Goal: Task Accomplishment & Management: Manage account settings

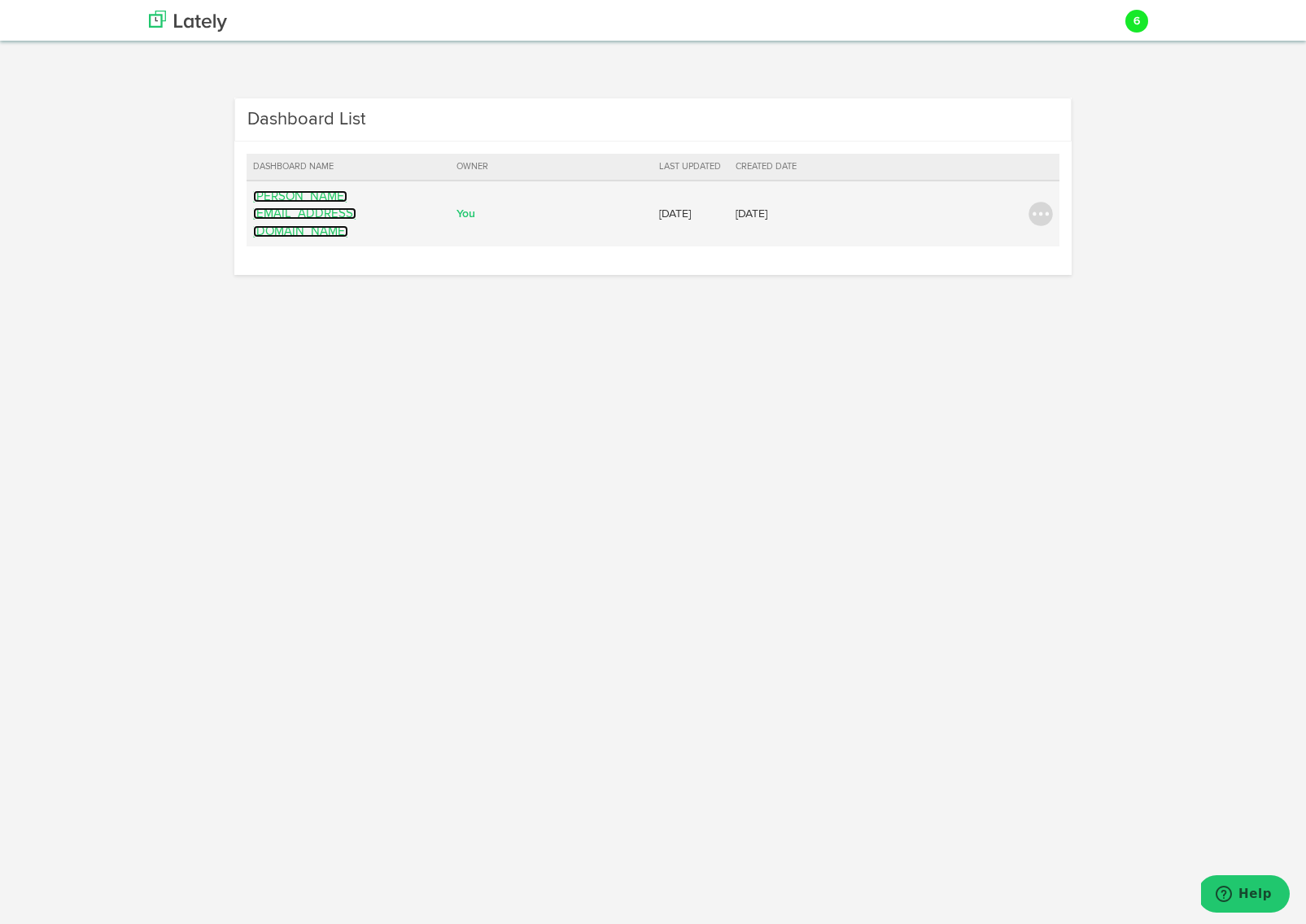
click at [357, 200] on link "[PERSON_NAME][EMAIL_ADDRESS][DOMAIN_NAME]" at bounding box center [304, 214] width 104 height 47
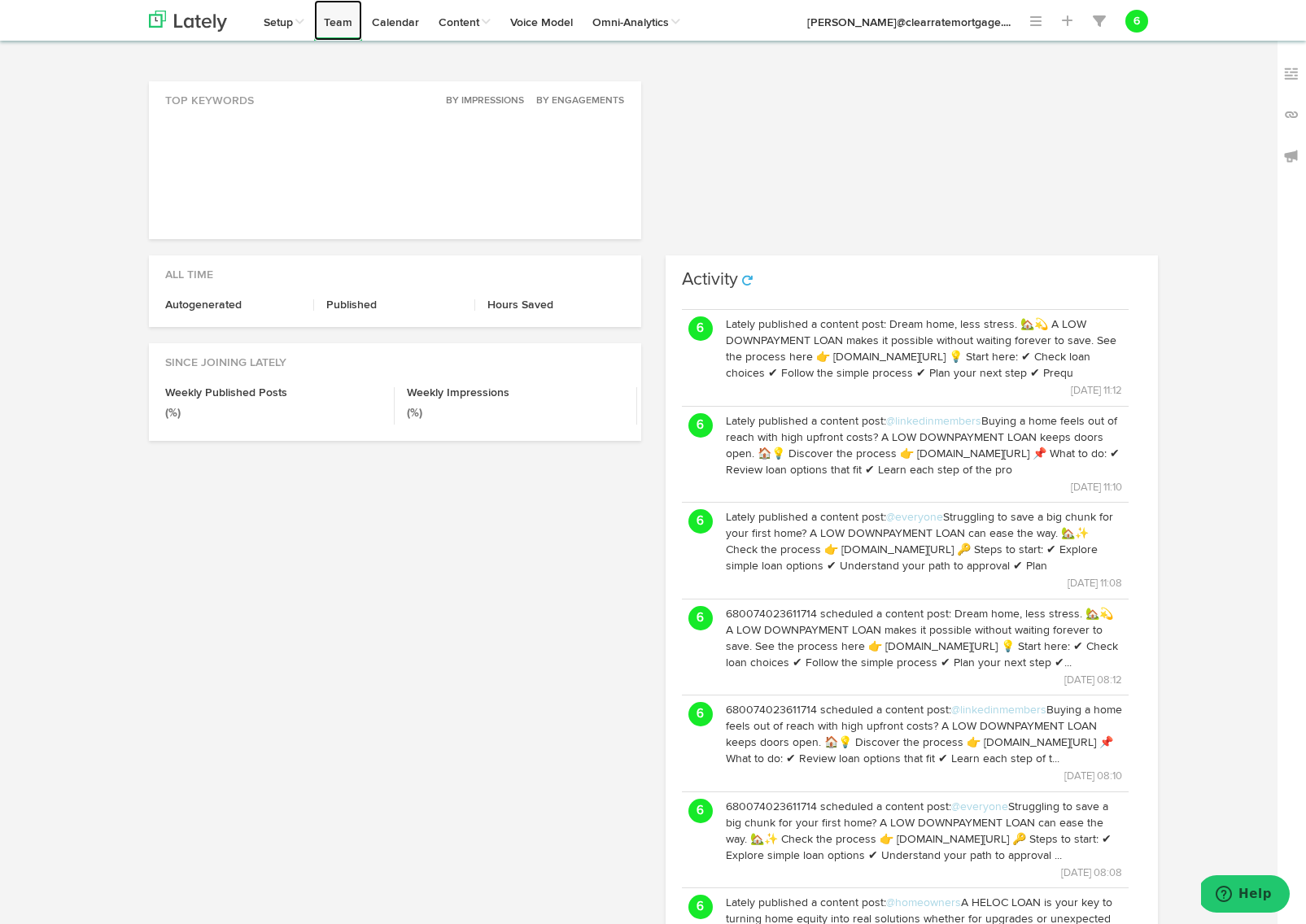
click at [346, 27] on link "Team" at bounding box center [337, 20] width 48 height 41
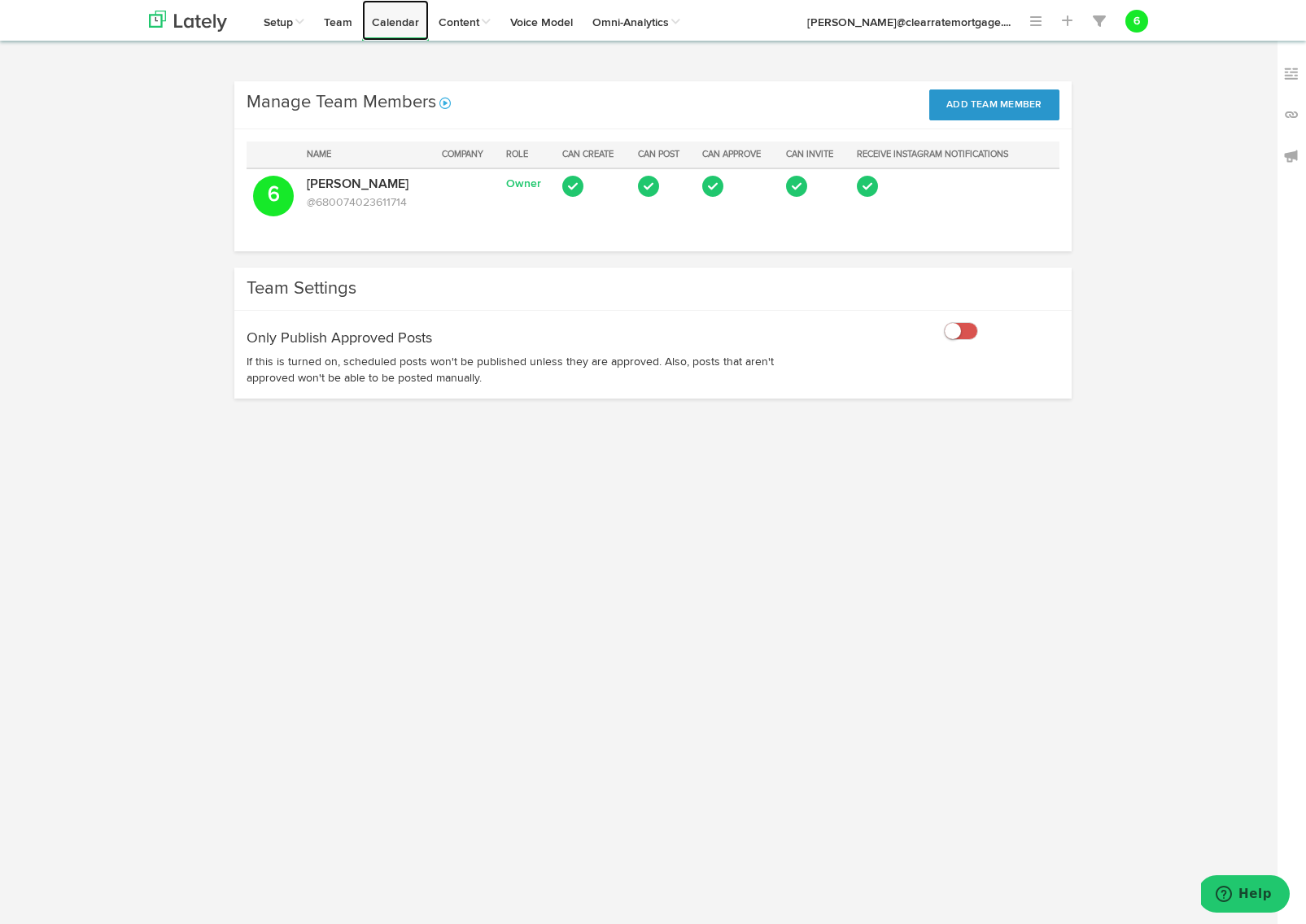
click at [402, 24] on link "Calendar" at bounding box center [395, 20] width 67 height 41
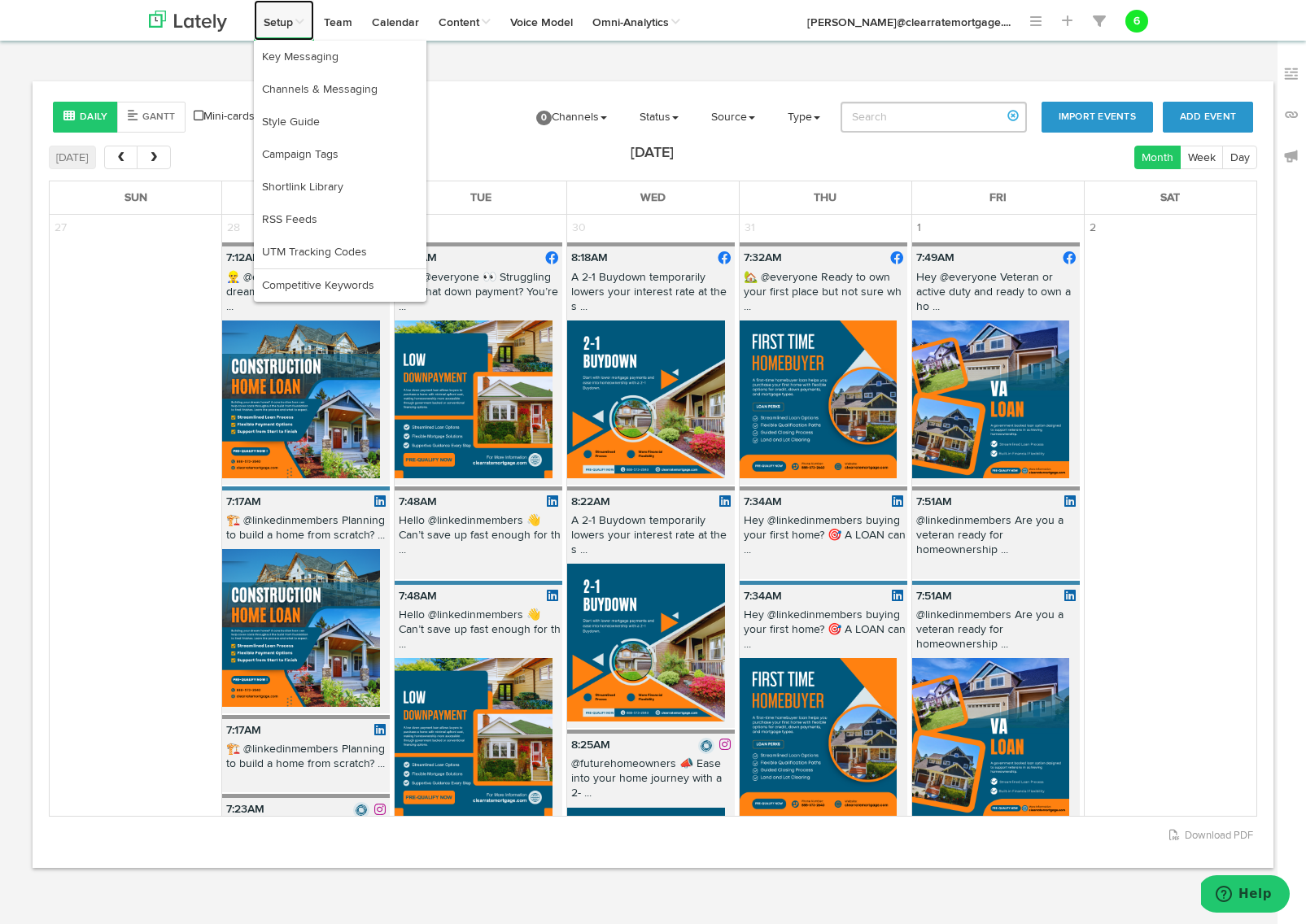
click at [282, 32] on link "Setup" at bounding box center [283, 20] width 60 height 41
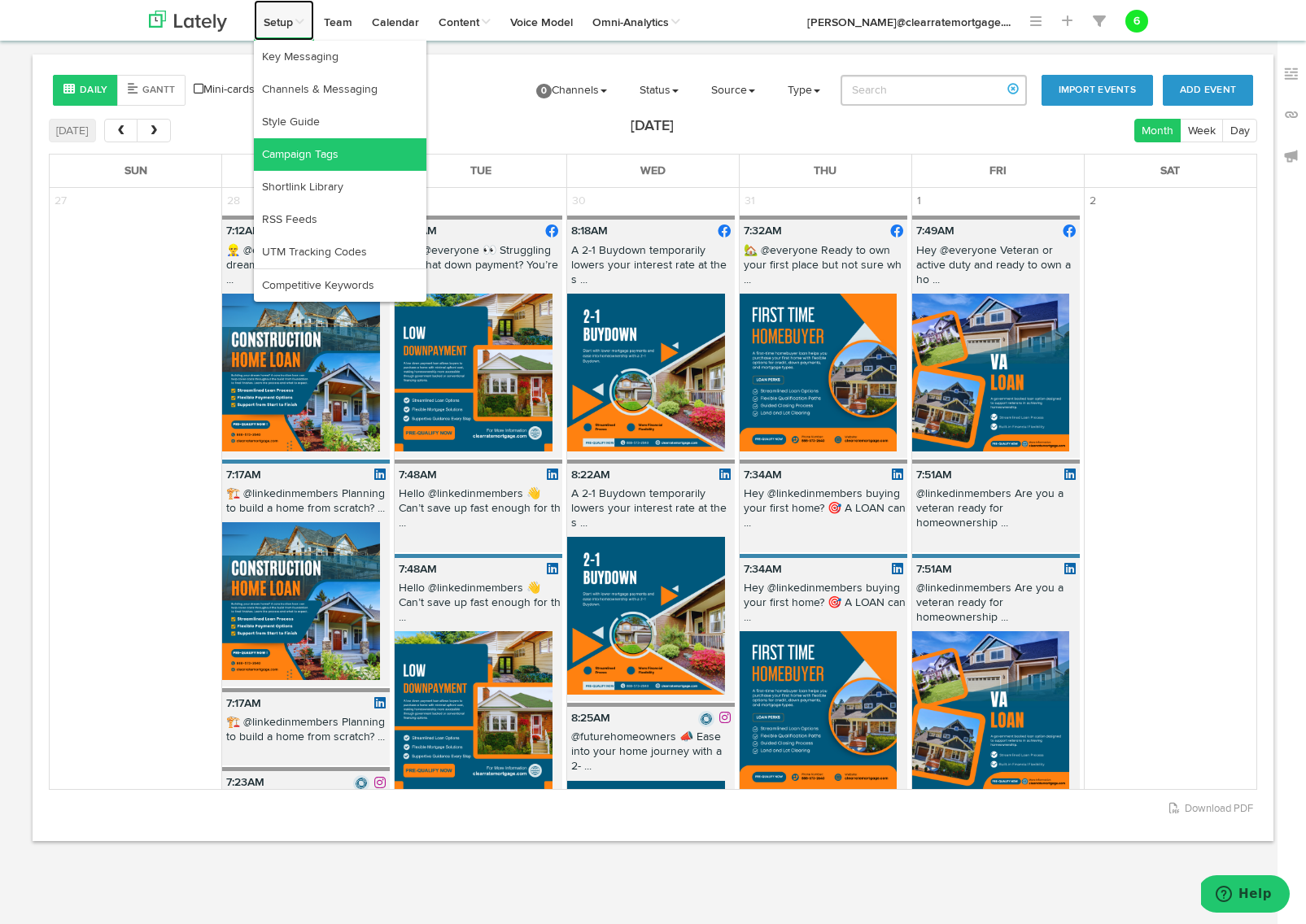
scroll to position [31, 0]
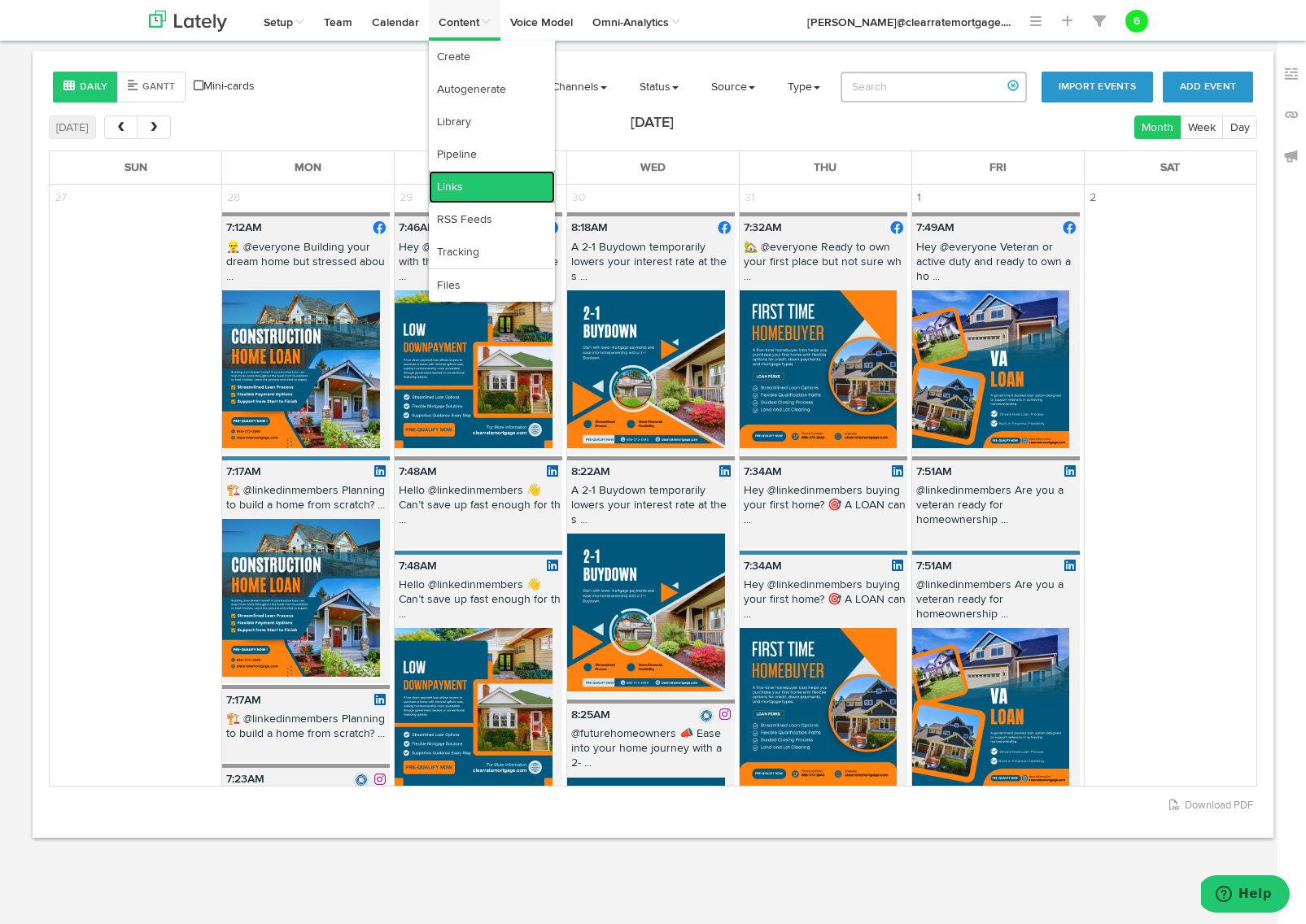
click at [478, 185] on link "Links" at bounding box center [492, 187] width 126 height 32
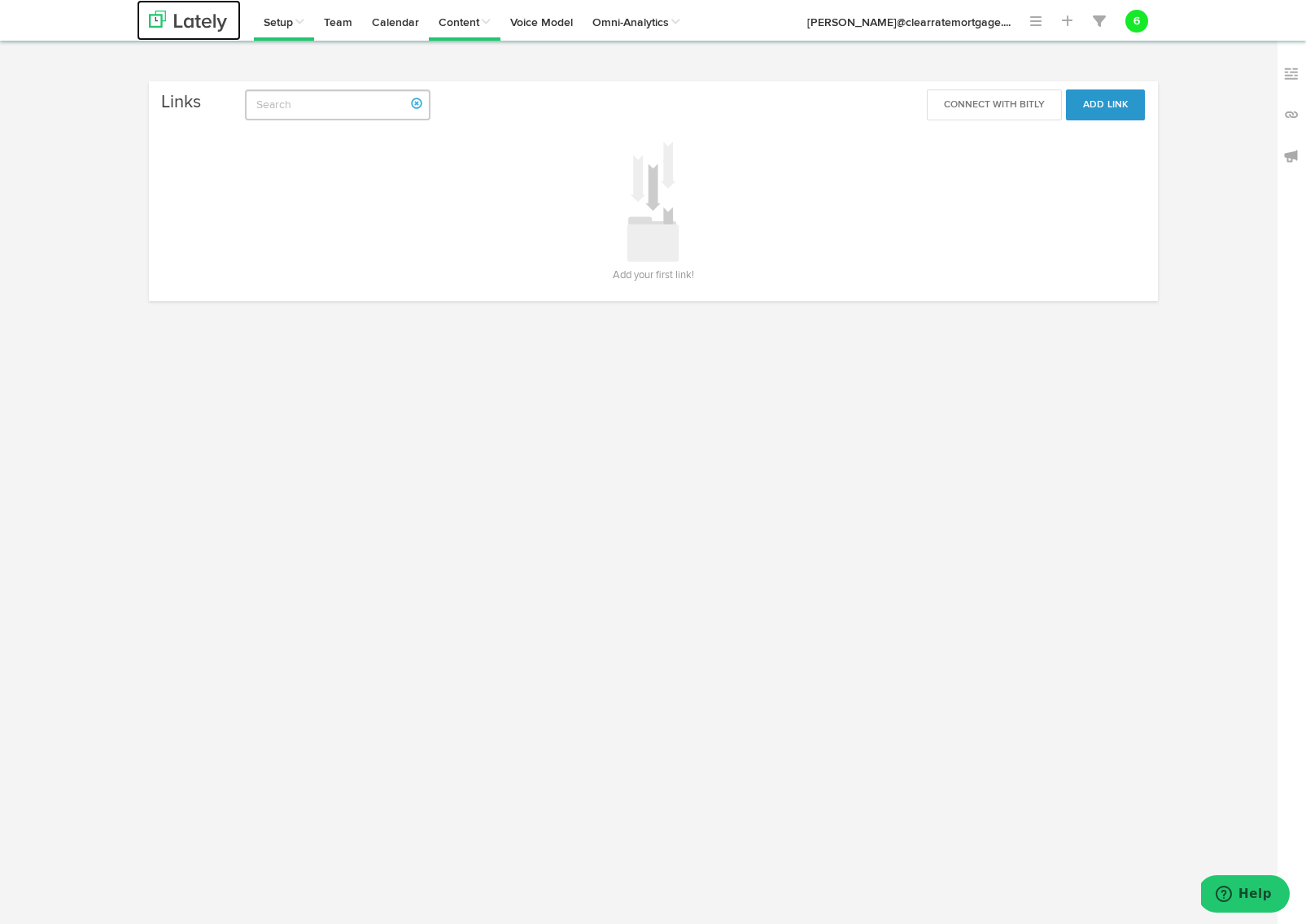
click at [203, 24] on img at bounding box center [188, 21] width 78 height 21
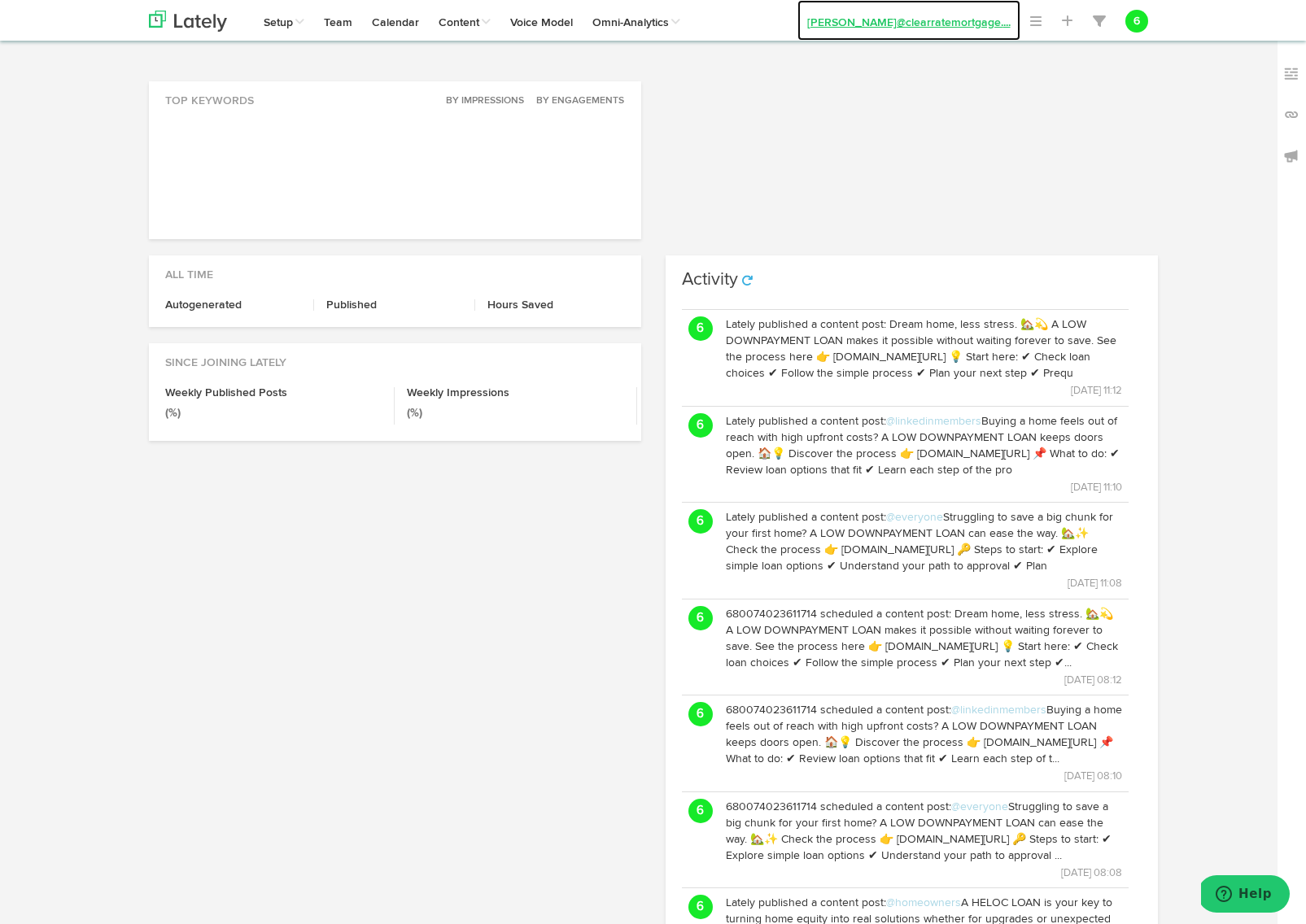
click at [1000, 24] on link "[PERSON_NAME]@clearratemortgage. ..." at bounding box center [909, 20] width 223 height 41
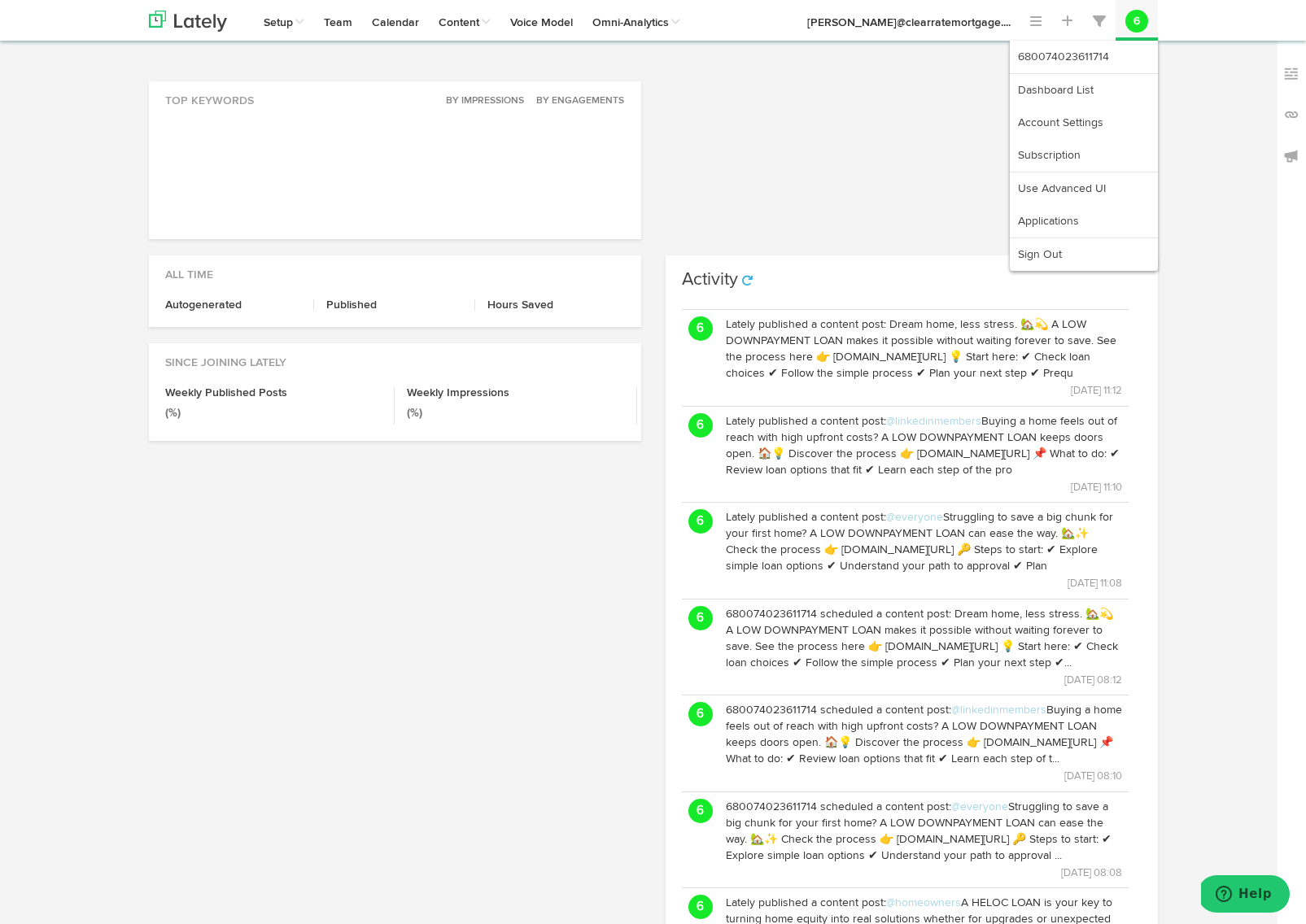
click at [1137, 10] on button "6" at bounding box center [1137, 21] width 23 height 23
click at [1073, 93] on link "Dashboard List" at bounding box center [1084, 90] width 148 height 32
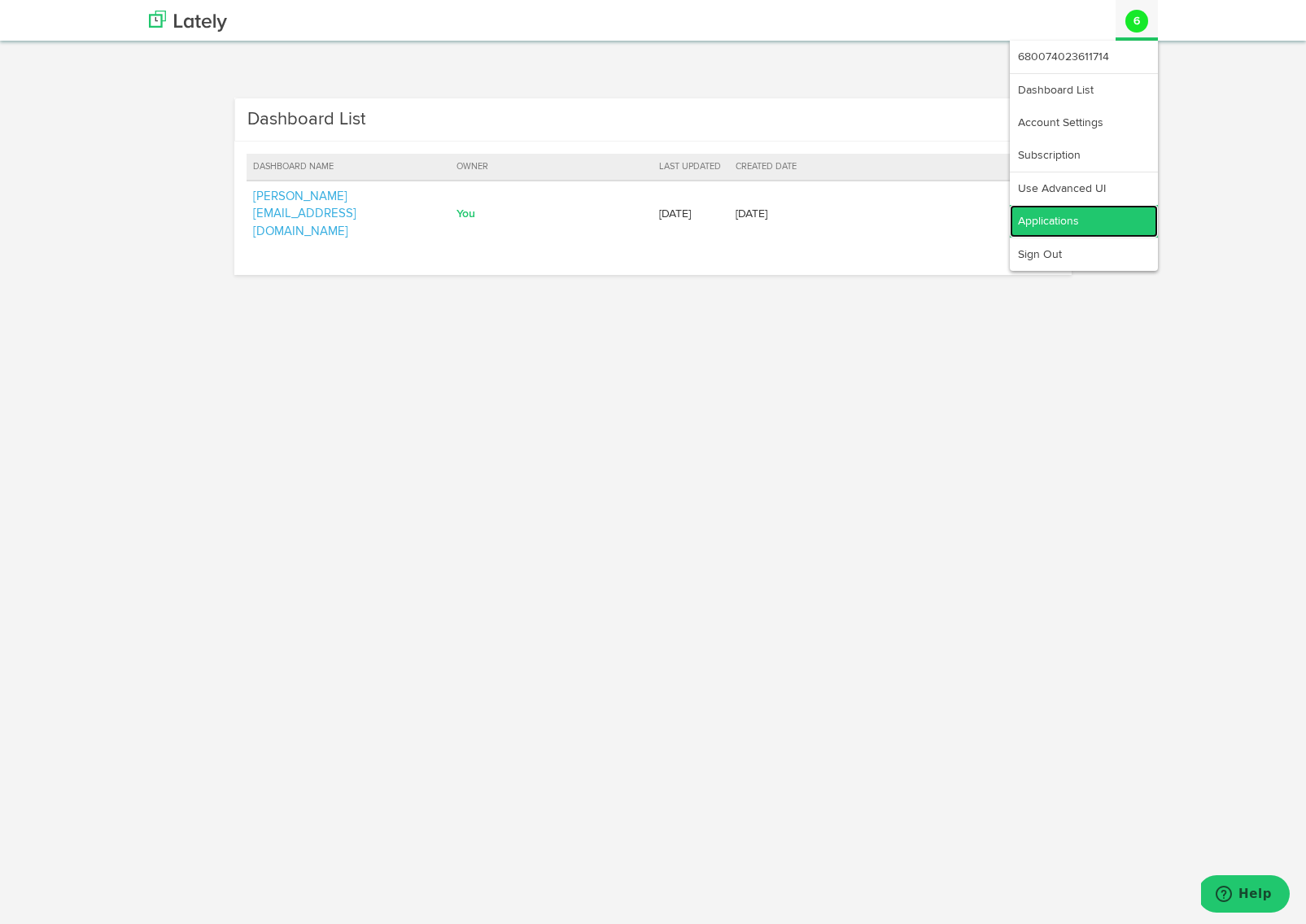
click at [1075, 224] on link "Applications" at bounding box center [1084, 221] width 148 height 32
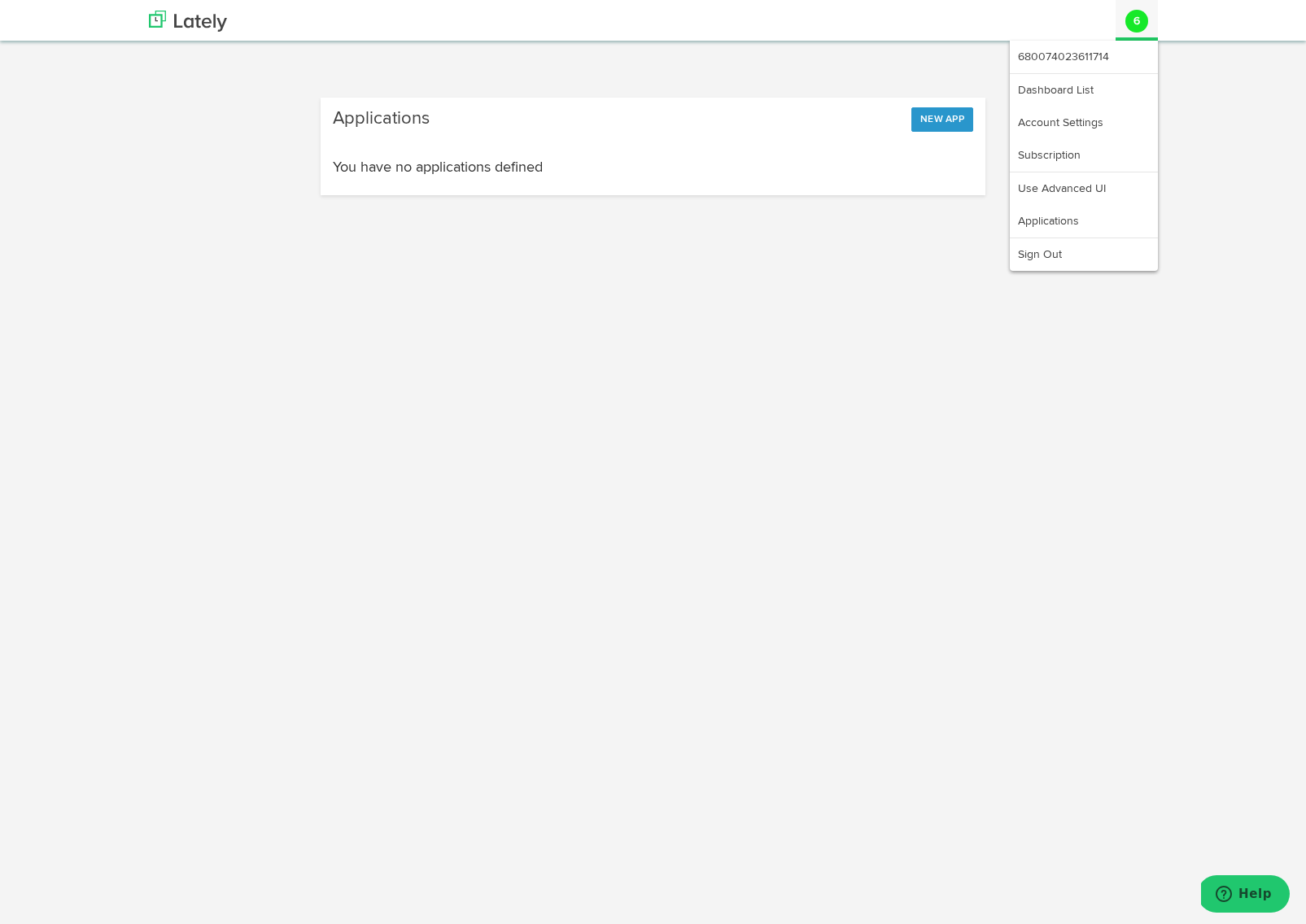
click at [1142, 7] on avatar "6" at bounding box center [1137, 21] width 43 height 39
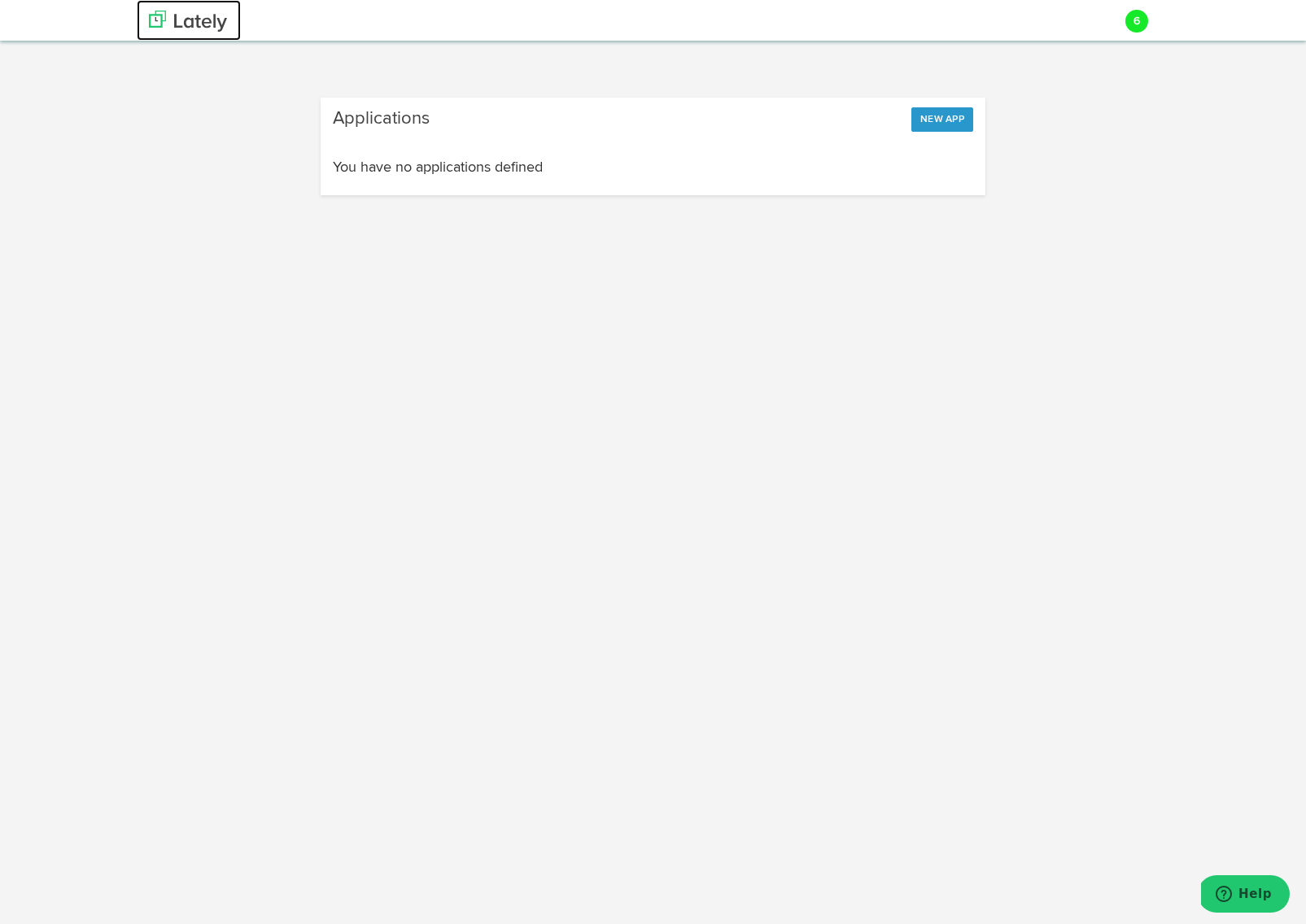
click at [178, 21] on img at bounding box center [188, 21] width 78 height 21
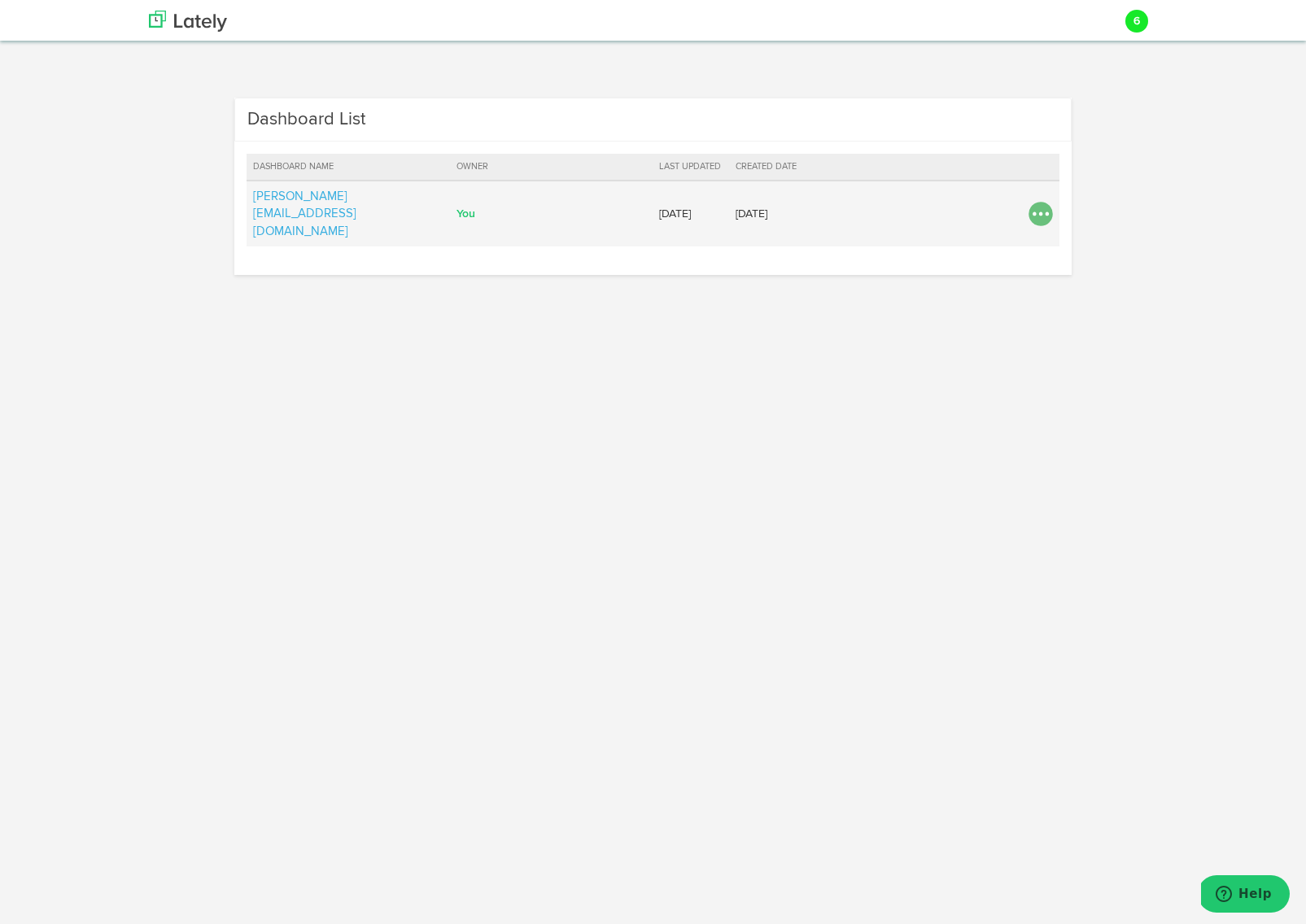
click at [1044, 206] on img at bounding box center [1041, 214] width 24 height 24
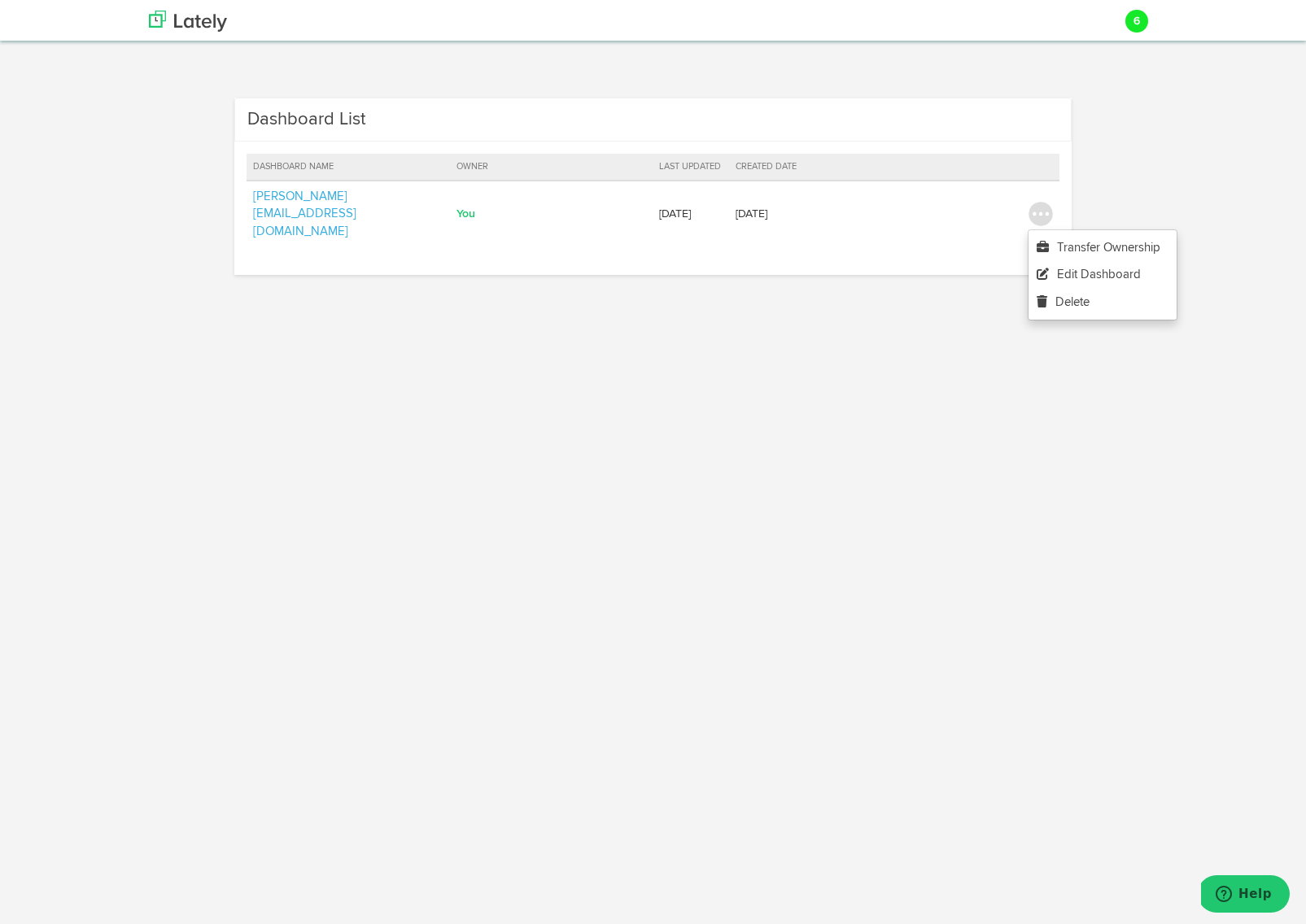
click at [847, 389] on html "Channels Create Generate Pipeline Team Basic Analytics (limited on mobile) Dash…" at bounding box center [653, 462] width 1306 height 924
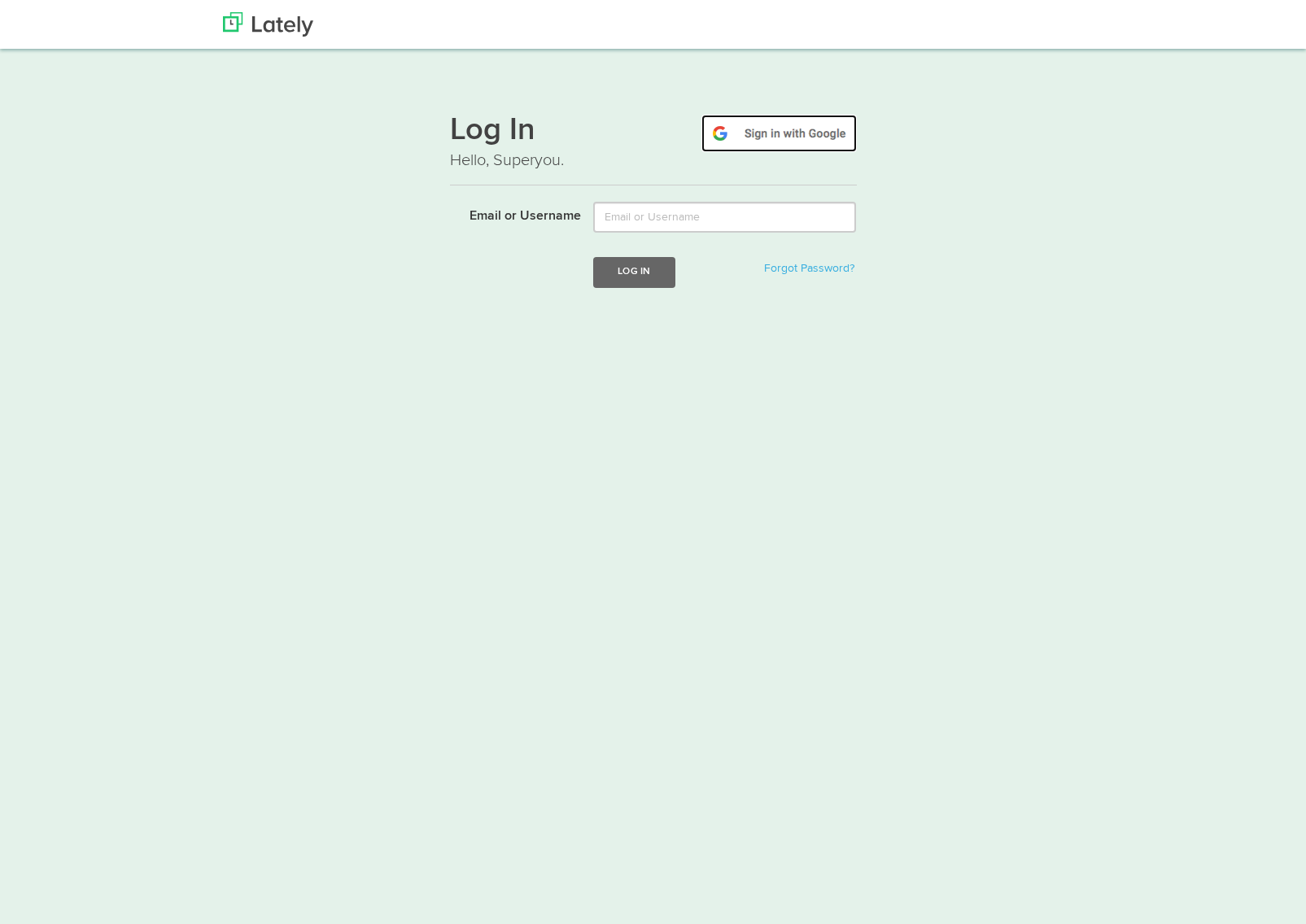
click at [776, 125] on img at bounding box center [779, 133] width 155 height 37
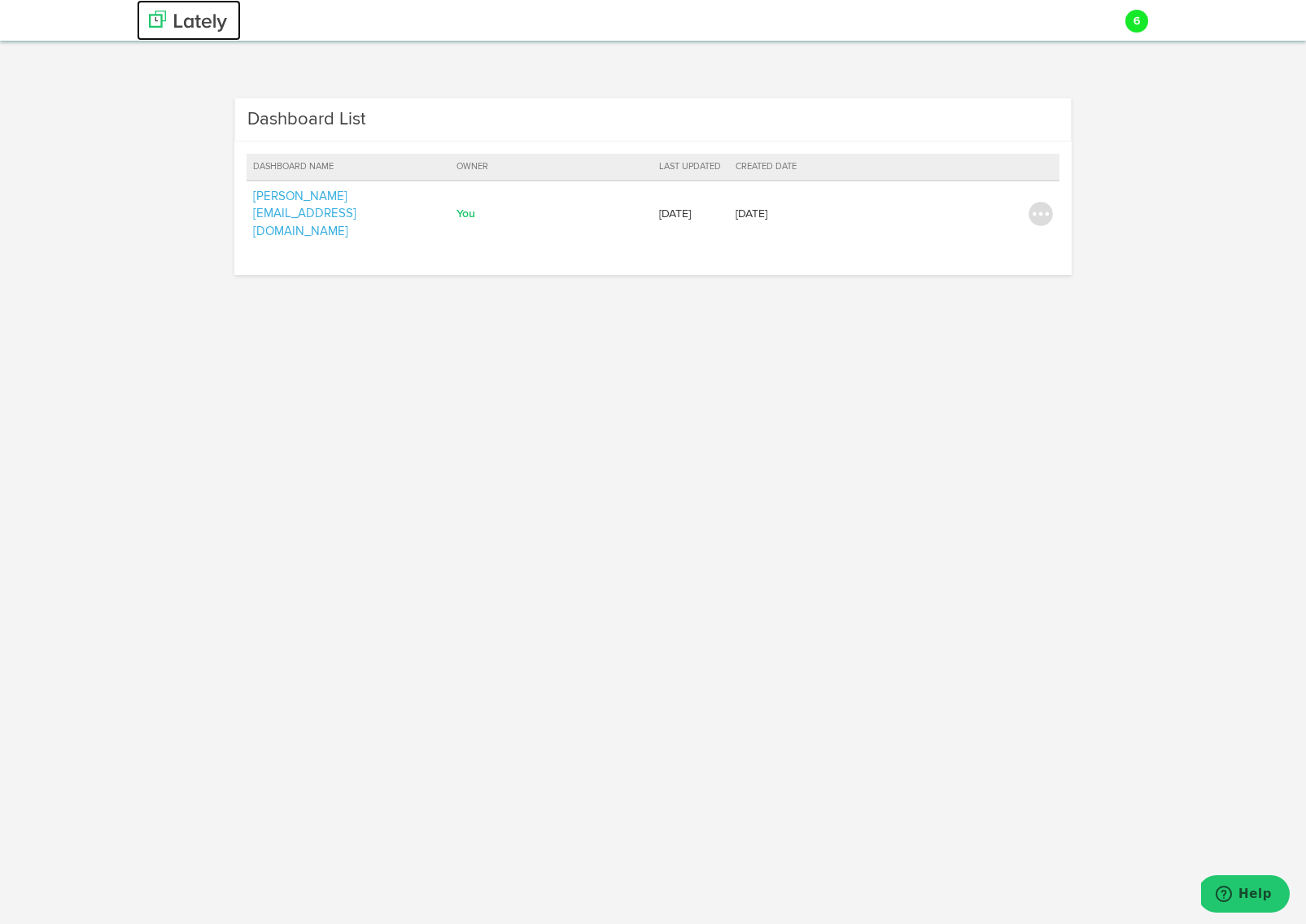
click at [210, 10] on img at bounding box center [188, 21] width 78 height 21
click at [209, 23] on img at bounding box center [188, 21] width 78 height 21
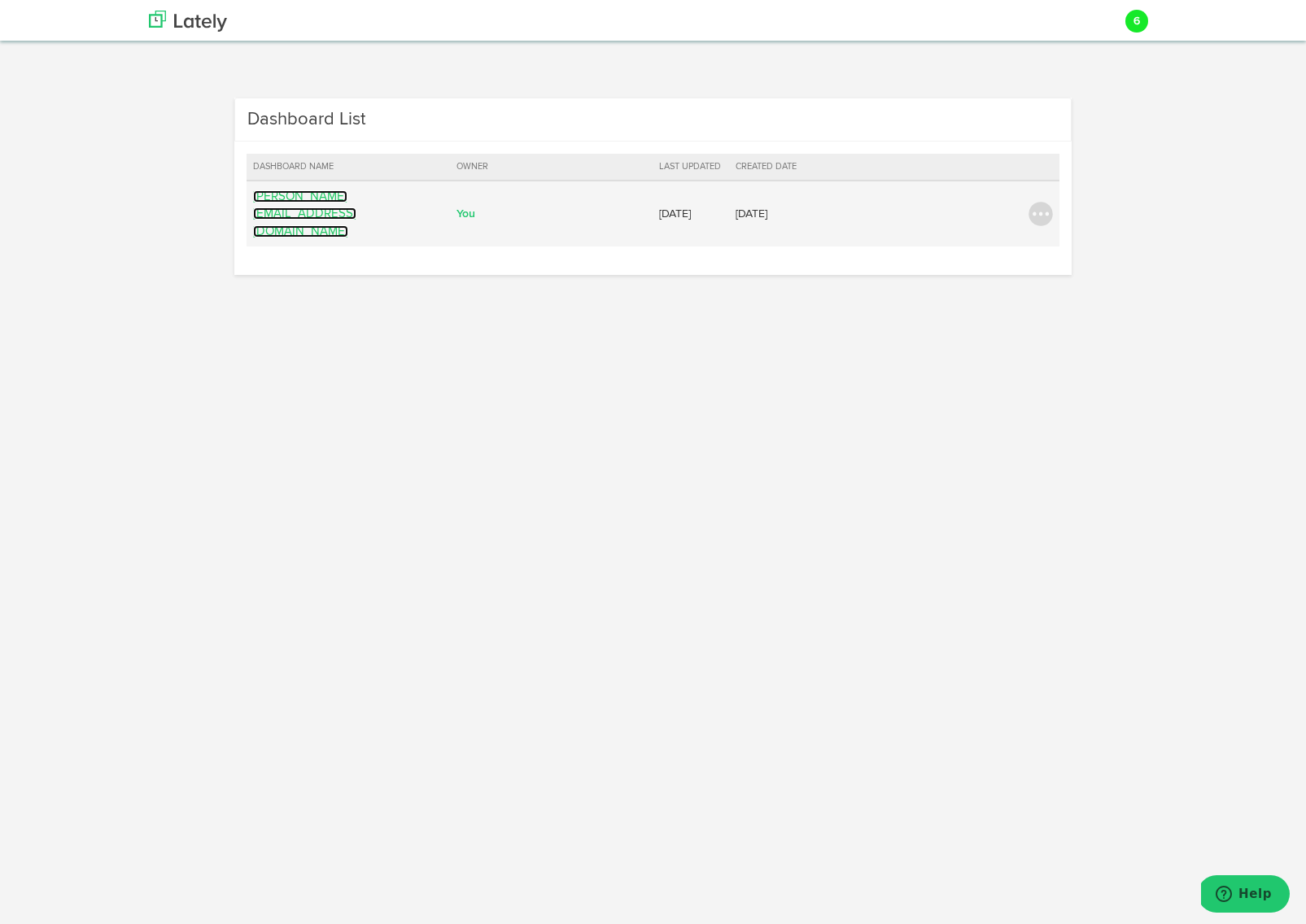
click at [298, 200] on link "[PERSON_NAME][EMAIL_ADDRESS][DOMAIN_NAME]" at bounding box center [304, 214] width 104 height 47
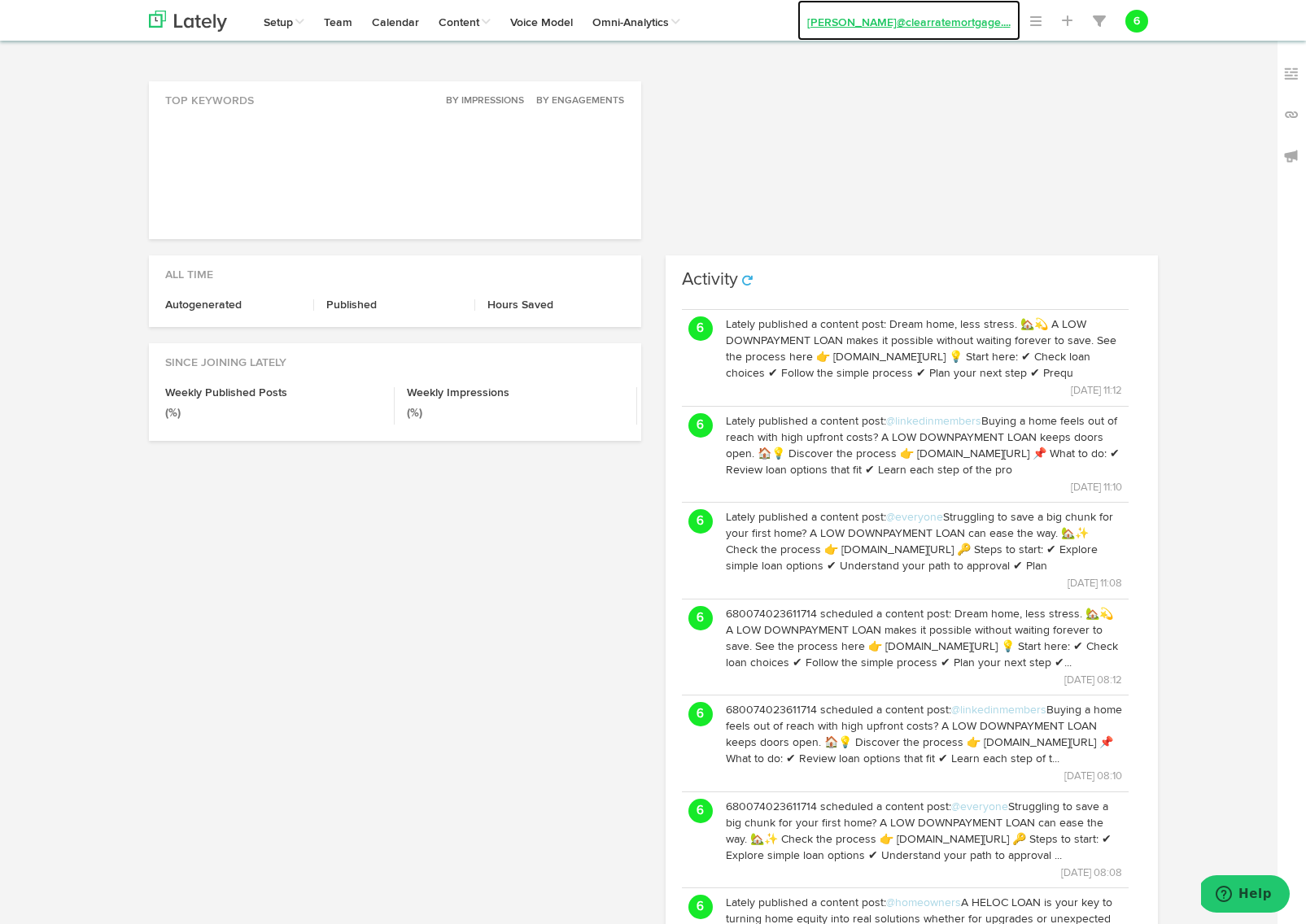
click at [975, 18] on link "[PERSON_NAME]@clearratemortgage. ..." at bounding box center [909, 20] width 223 height 41
click at [1040, 27] on span at bounding box center [1036, 21] width 11 height 13
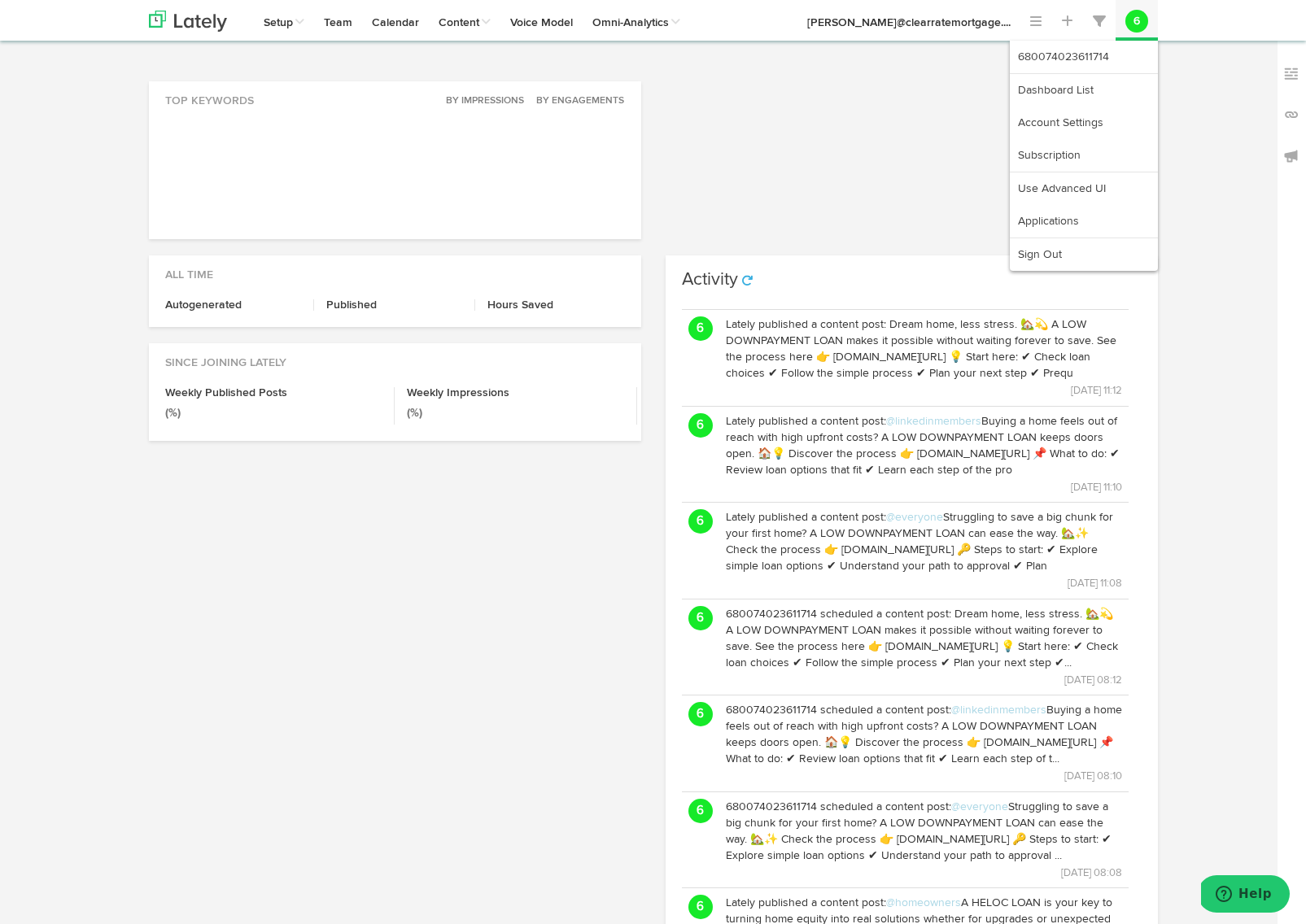
click at [1136, 28] on button "6" at bounding box center [1137, 21] width 23 height 23
click at [1073, 156] on link "Subscription" at bounding box center [1084, 155] width 148 height 32
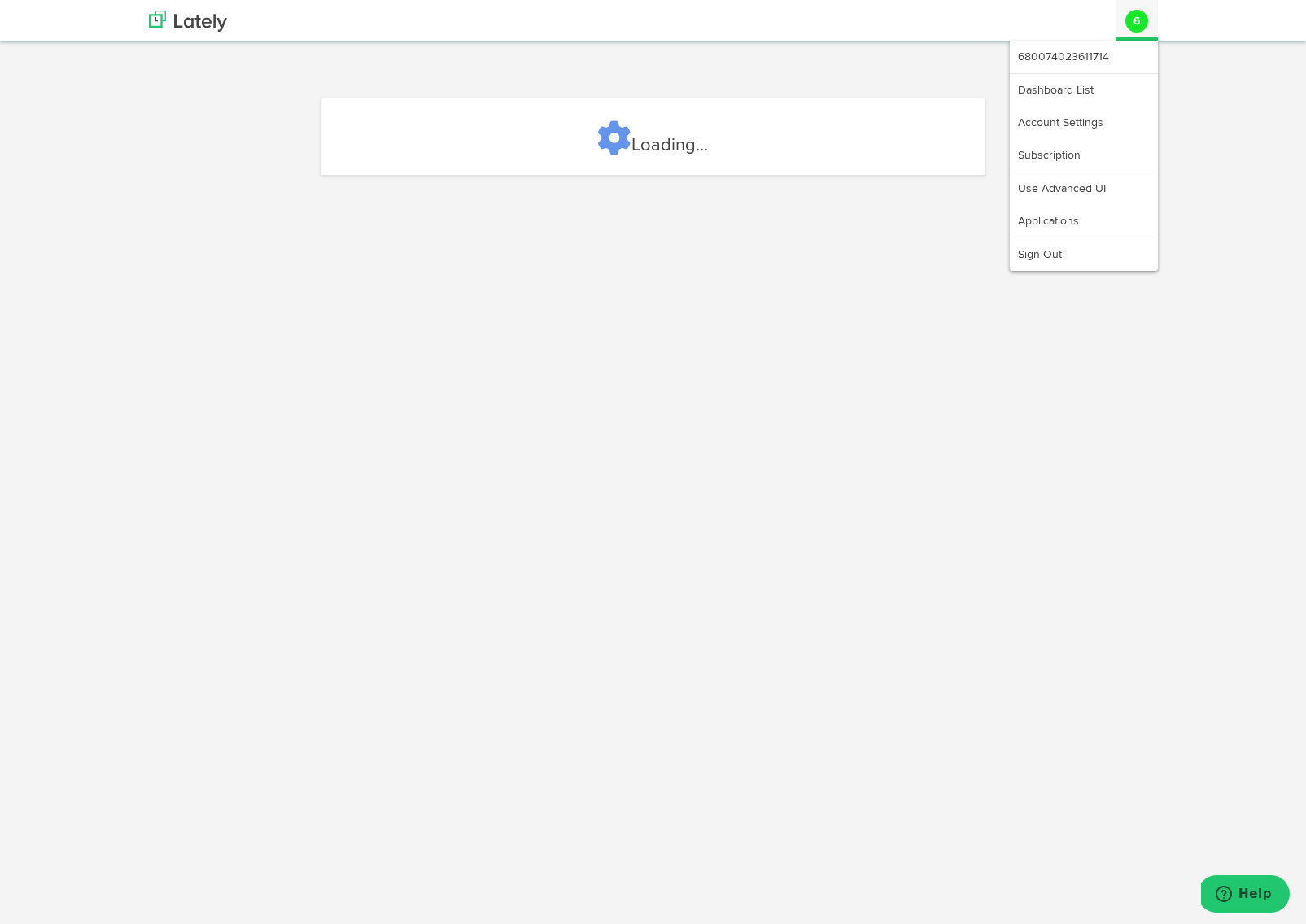
click at [1138, 17] on button "6" at bounding box center [1137, 21] width 23 height 23
click at [1089, 95] on link "Dashboard List" at bounding box center [1084, 90] width 148 height 32
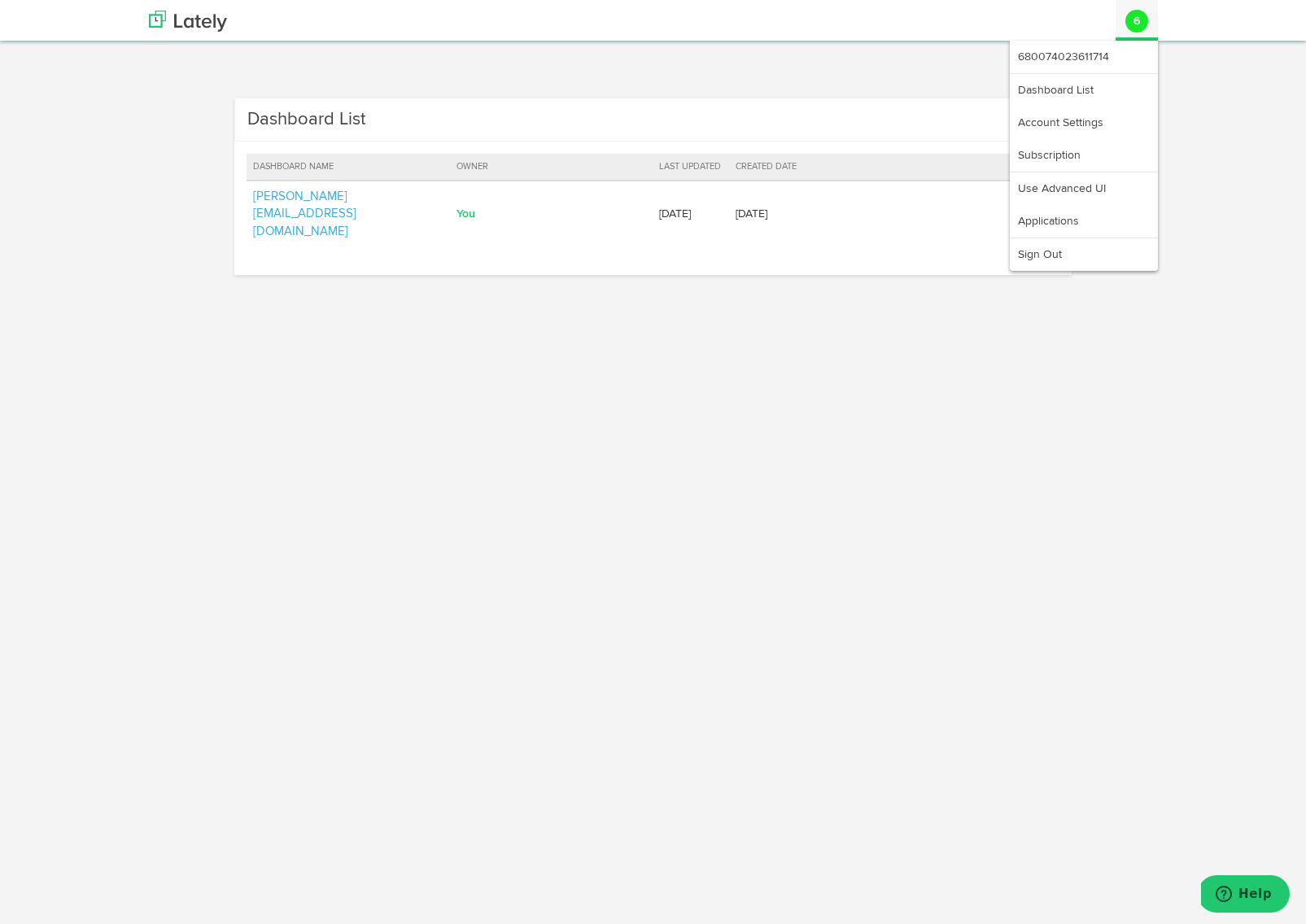
click at [1146, 20] on button "6" at bounding box center [1137, 21] width 23 height 23
click at [1095, 119] on link "Account Settings" at bounding box center [1084, 122] width 148 height 32
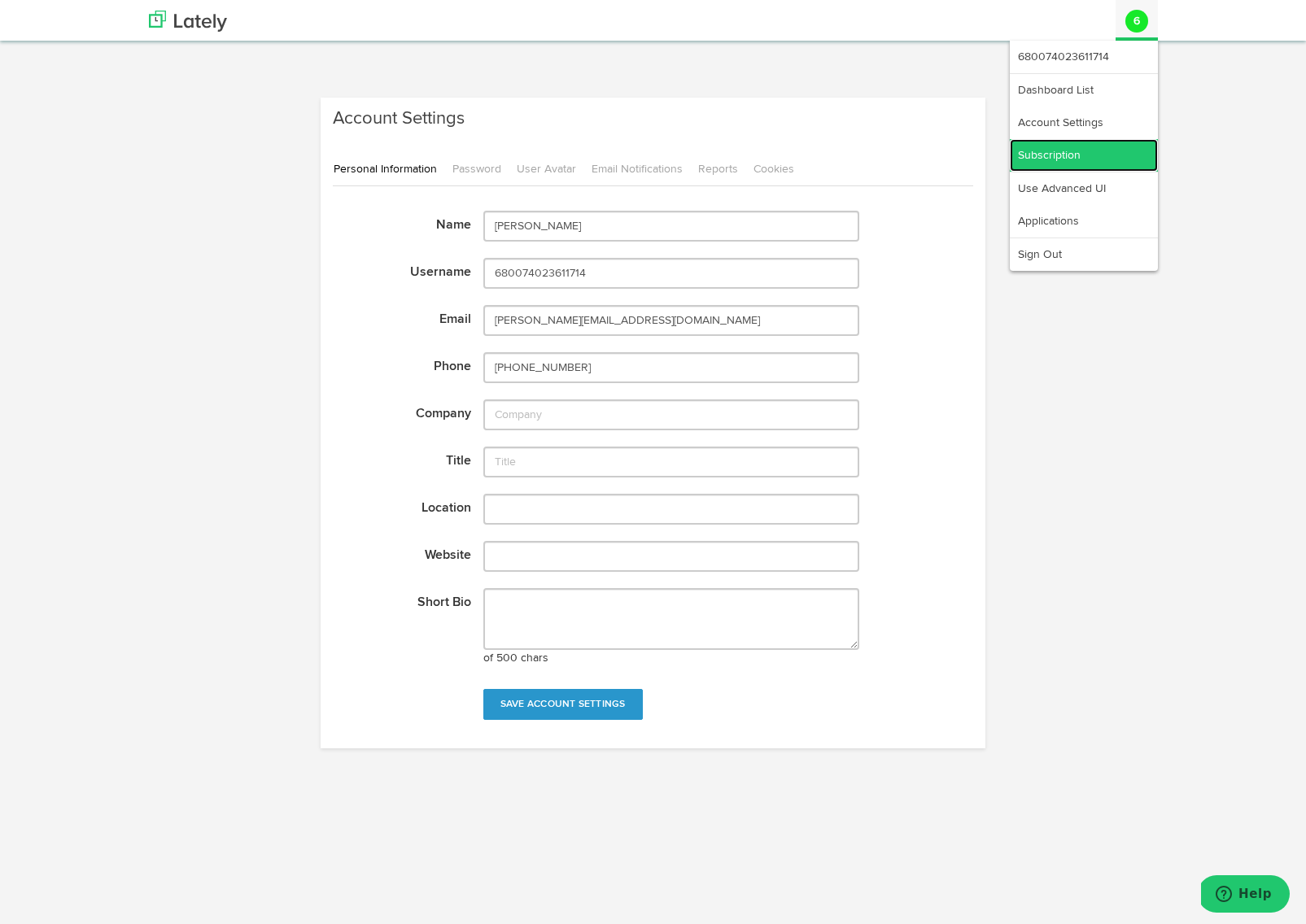
click at [1083, 153] on link "Subscription" at bounding box center [1084, 155] width 148 height 32
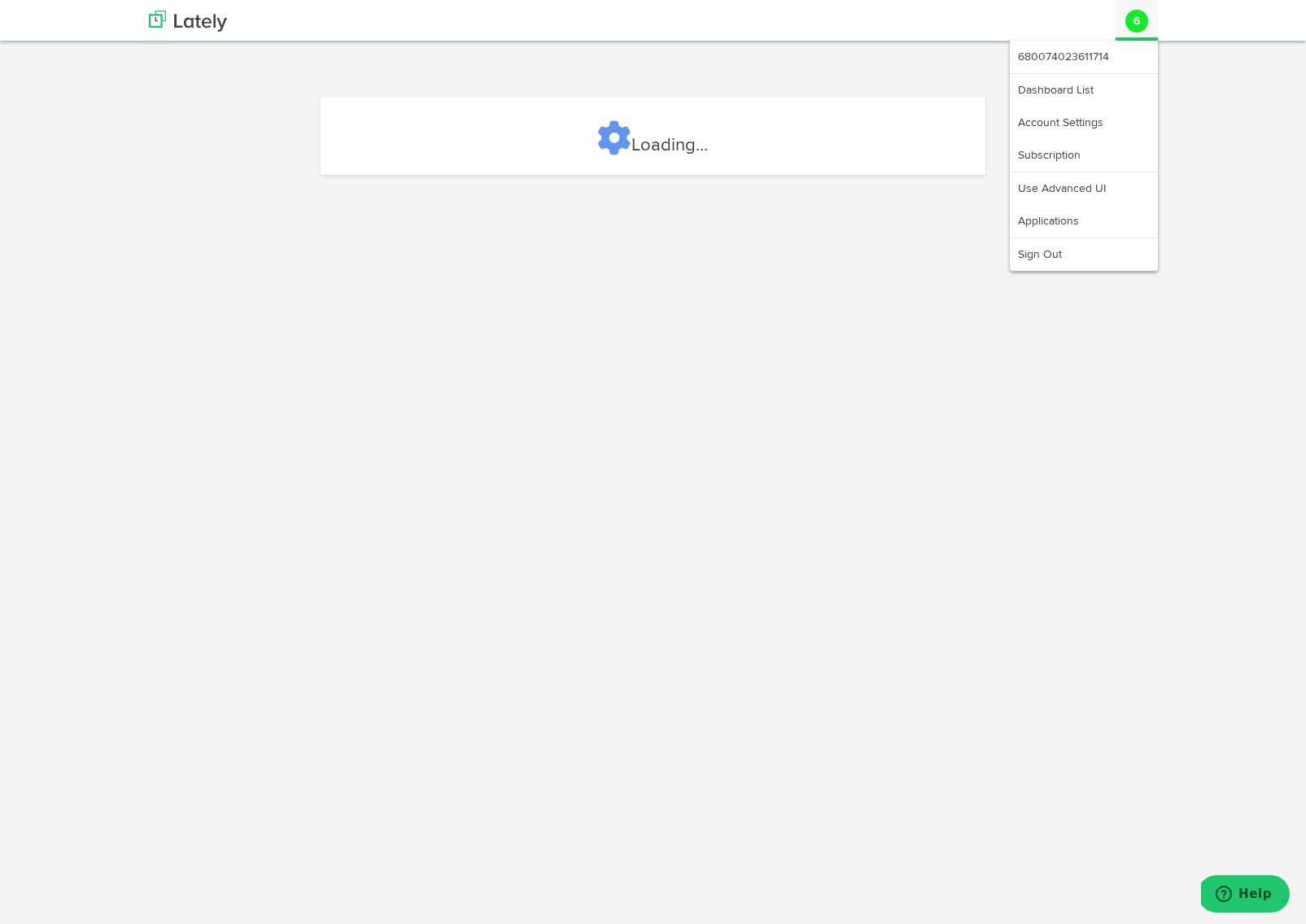
click at [1150, 26] on avatar "6" at bounding box center [1137, 21] width 43 height 39
click at [643, 534] on html "Channels Create Generate Pipeline Team Basic Analytics (limited on mobile) Dash…" at bounding box center [653, 462] width 1306 height 924
click at [653, 516] on html "Channels Create Generate Pipeline Team Basic Analytics (limited on mobile) Dash…" at bounding box center [653, 462] width 1306 height 924
